Goal: Task Accomplishment & Management: Manage account settings

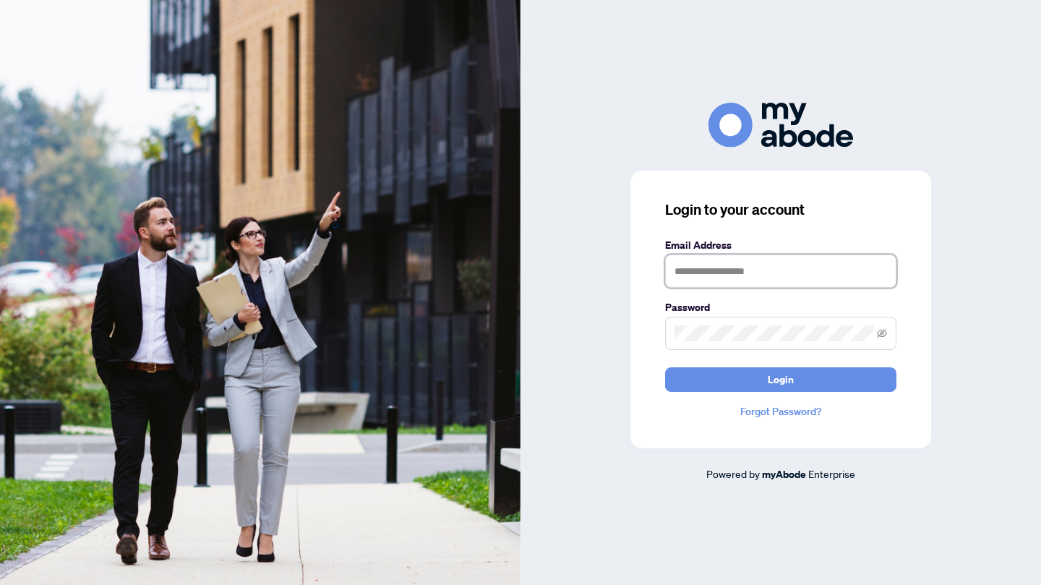
type input "**********"
click at [778, 374] on span "Login" at bounding box center [781, 379] width 26 height 23
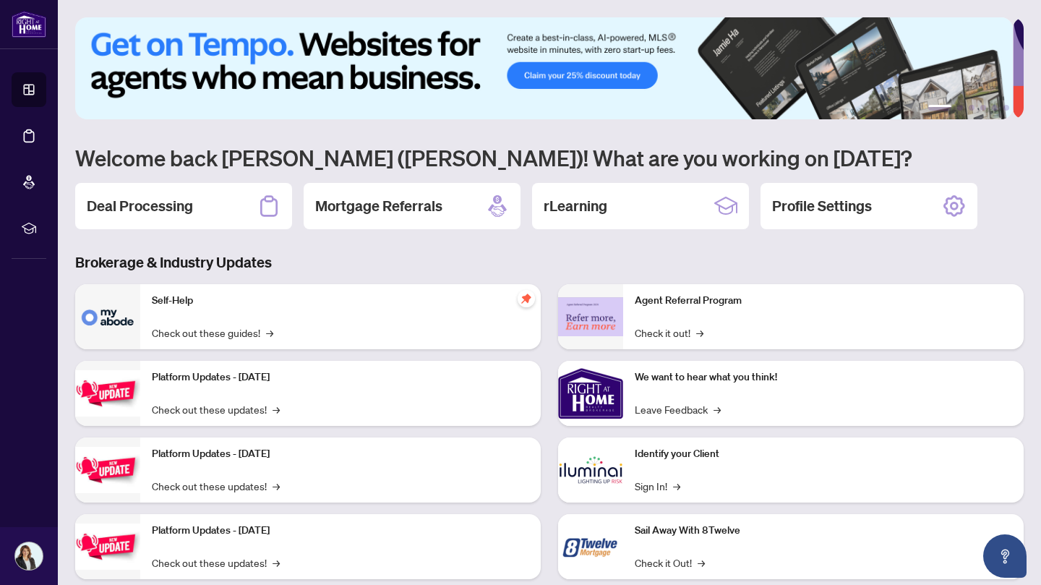
click at [228, 203] on div "Deal Processing" at bounding box center [183, 206] width 217 height 46
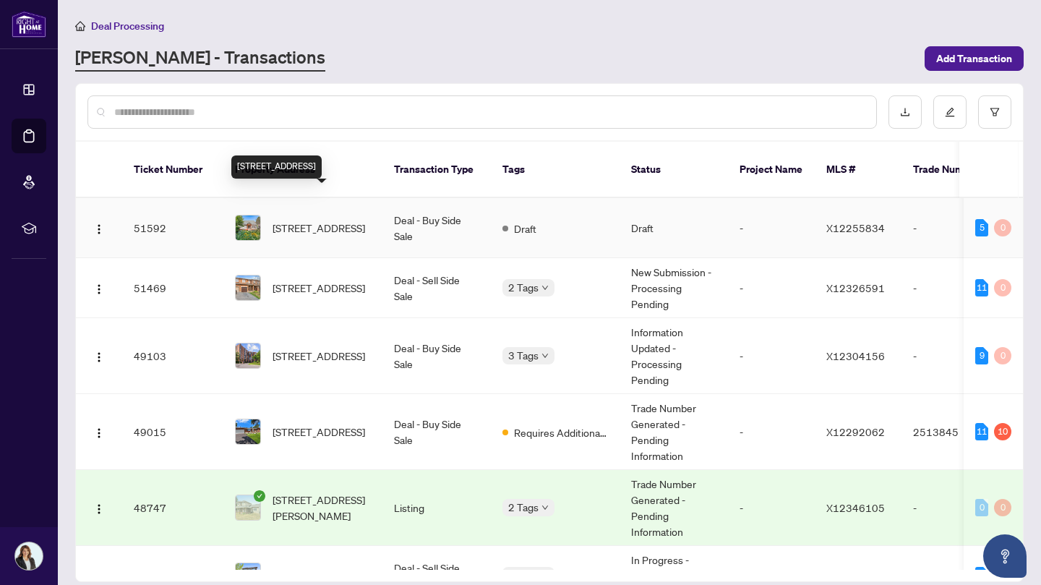
click at [342, 220] on span "1552 Caledon St, Ottawa, Ontario K1G 0H9, Canada" at bounding box center [319, 228] width 93 height 16
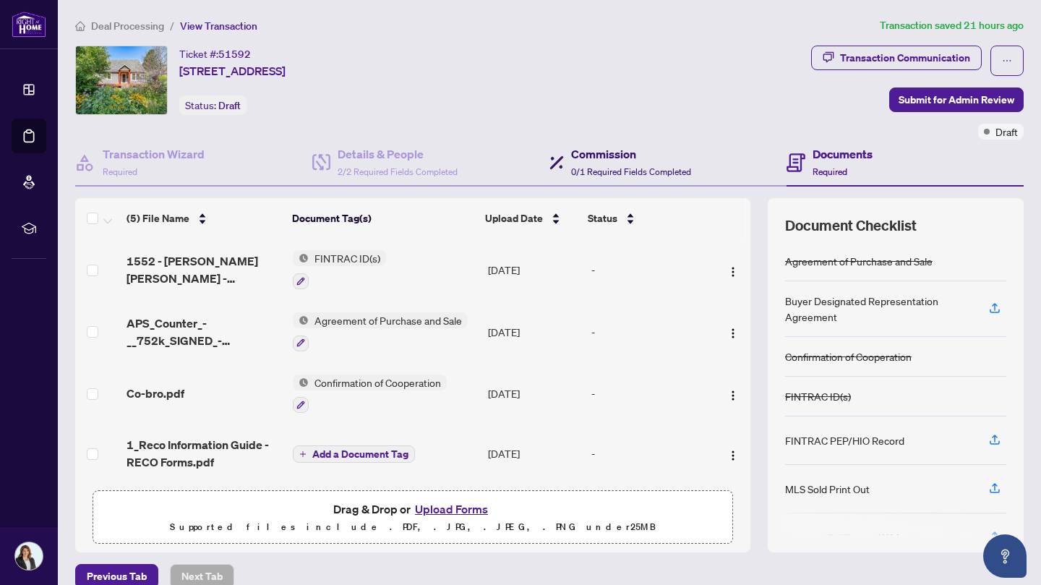
click at [604, 153] on h4 "Commission" at bounding box center [631, 153] width 120 height 17
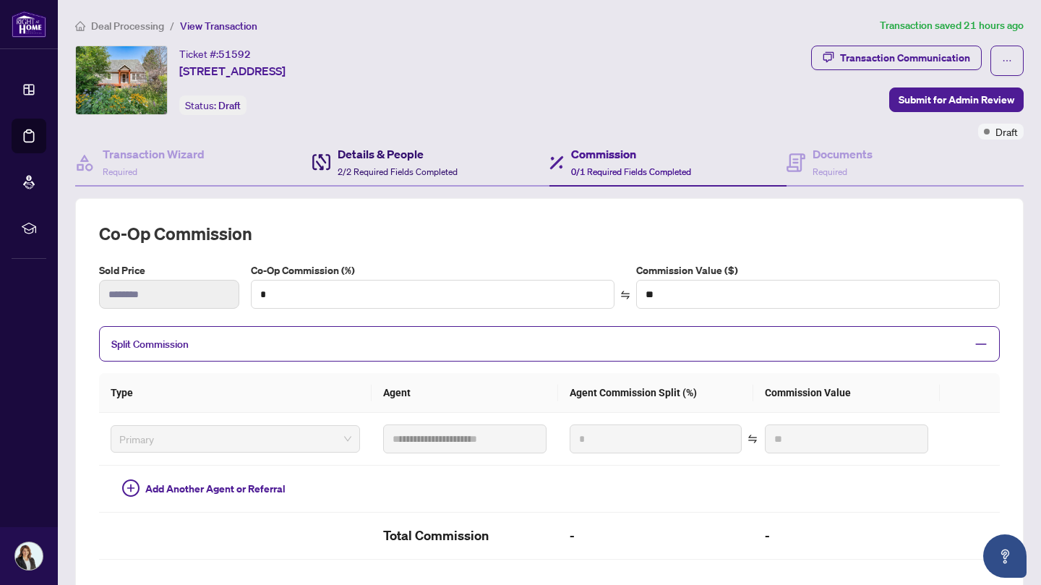
click at [377, 149] on h4 "Details & People" at bounding box center [398, 153] width 120 height 17
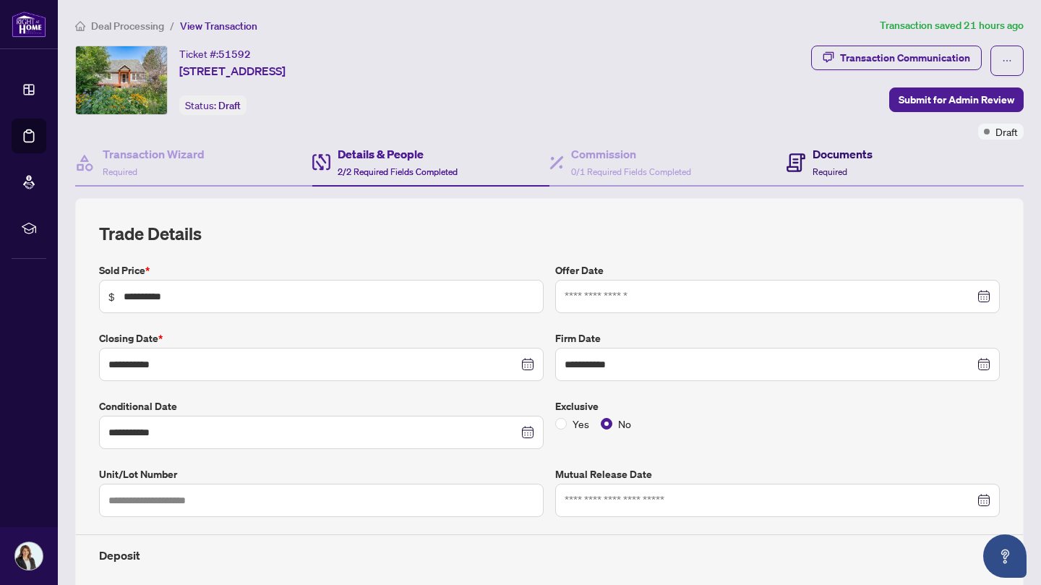
click at [829, 156] on h4 "Documents" at bounding box center [843, 153] width 60 height 17
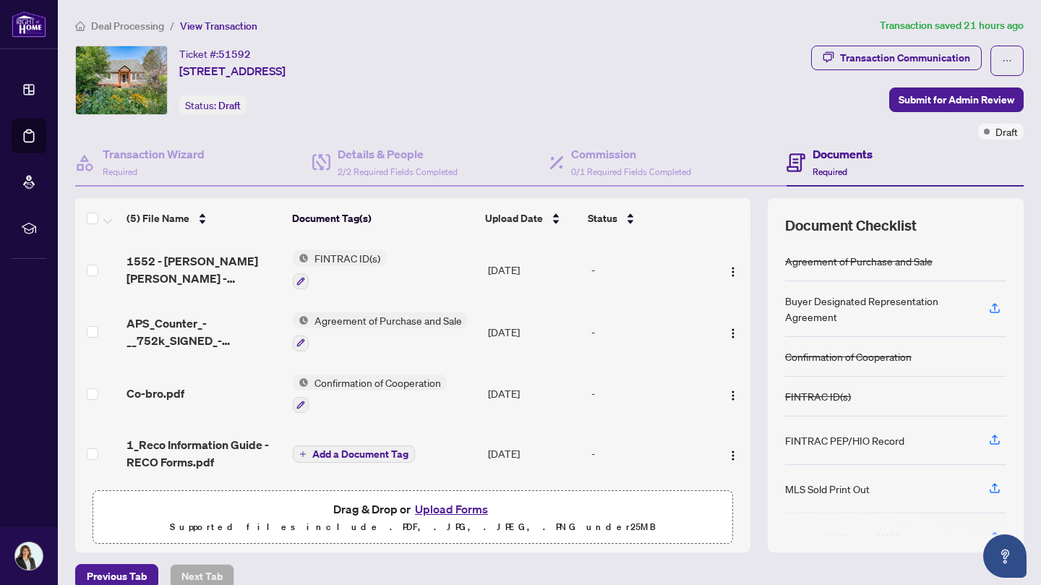
scroll to position [60, 0]
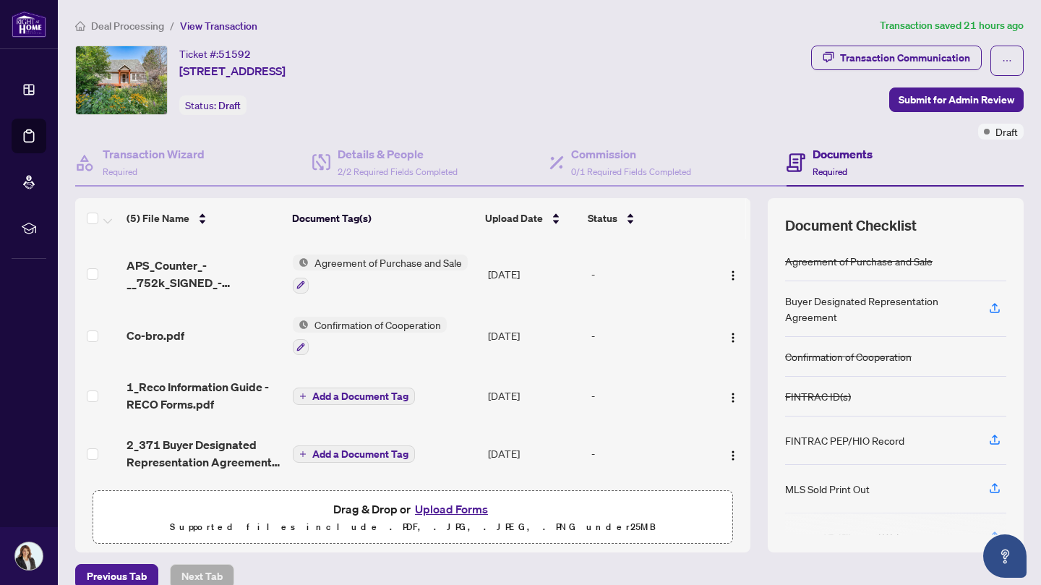
click at [440, 503] on button "Upload Forms" at bounding box center [452, 509] width 82 height 19
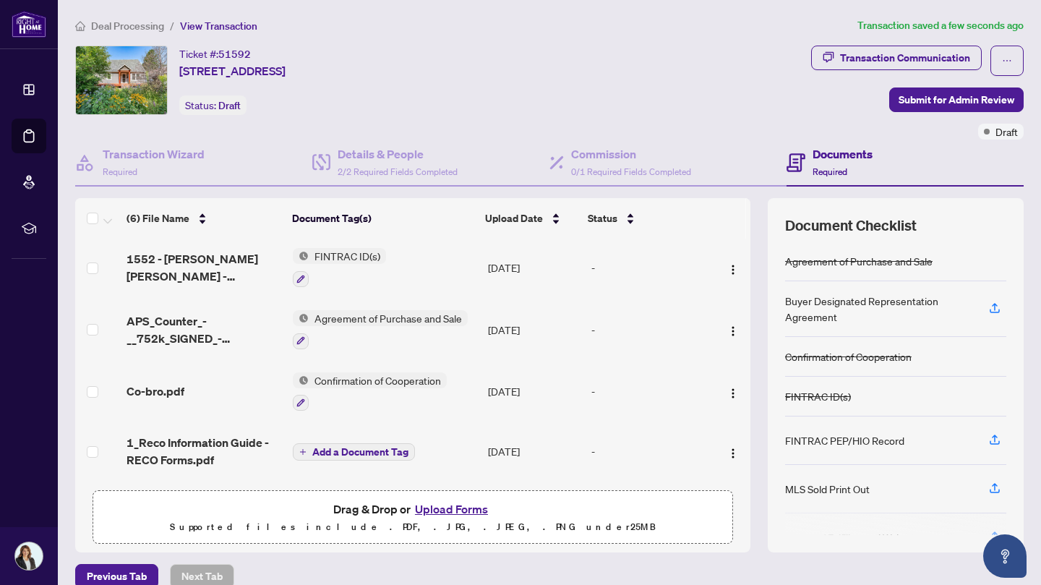
click at [448, 508] on button "Upload Forms" at bounding box center [452, 509] width 82 height 19
